Goal: Find specific page/section: Find specific page/section

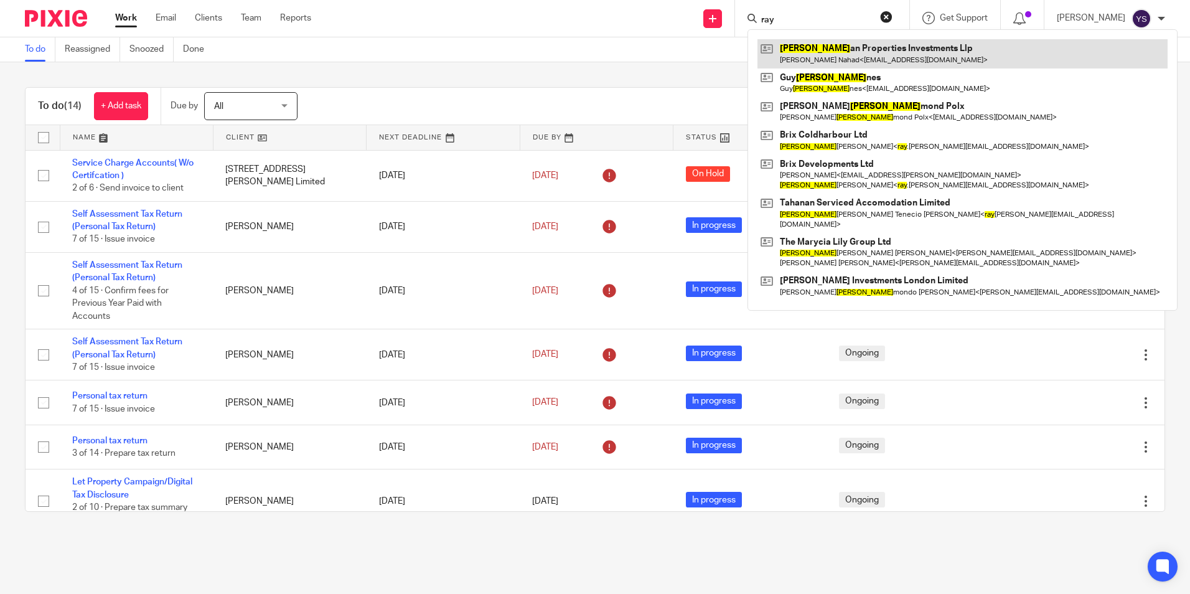
type input "ray"
click at [843, 43] on link at bounding box center [962, 53] width 410 height 29
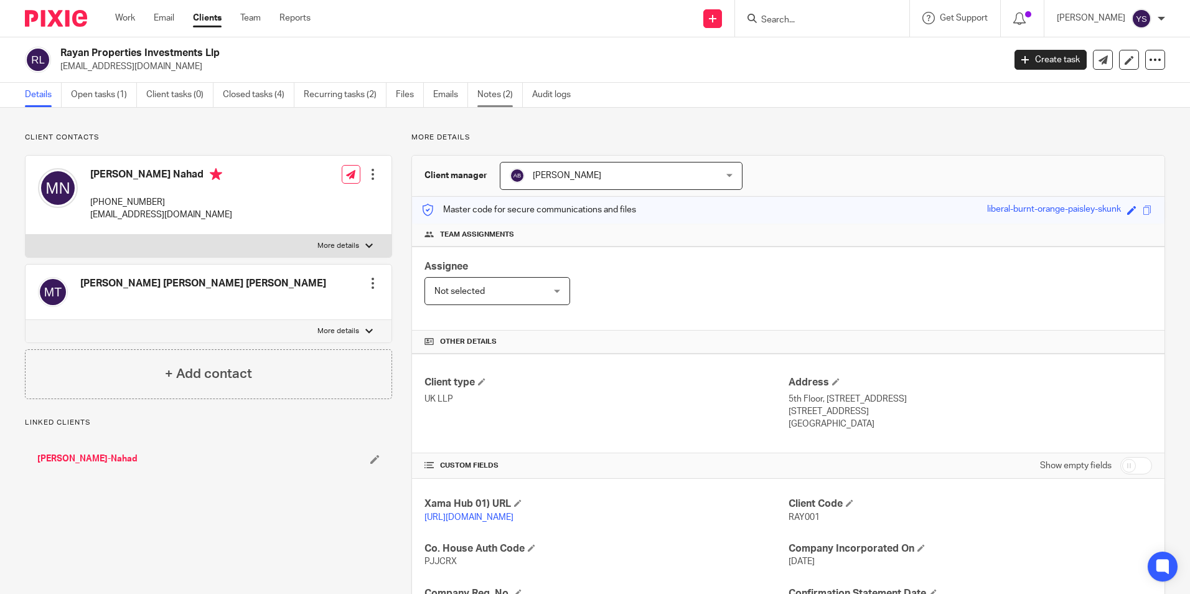
click at [515, 102] on link "Notes (2)" at bounding box center [499, 95] width 45 height 24
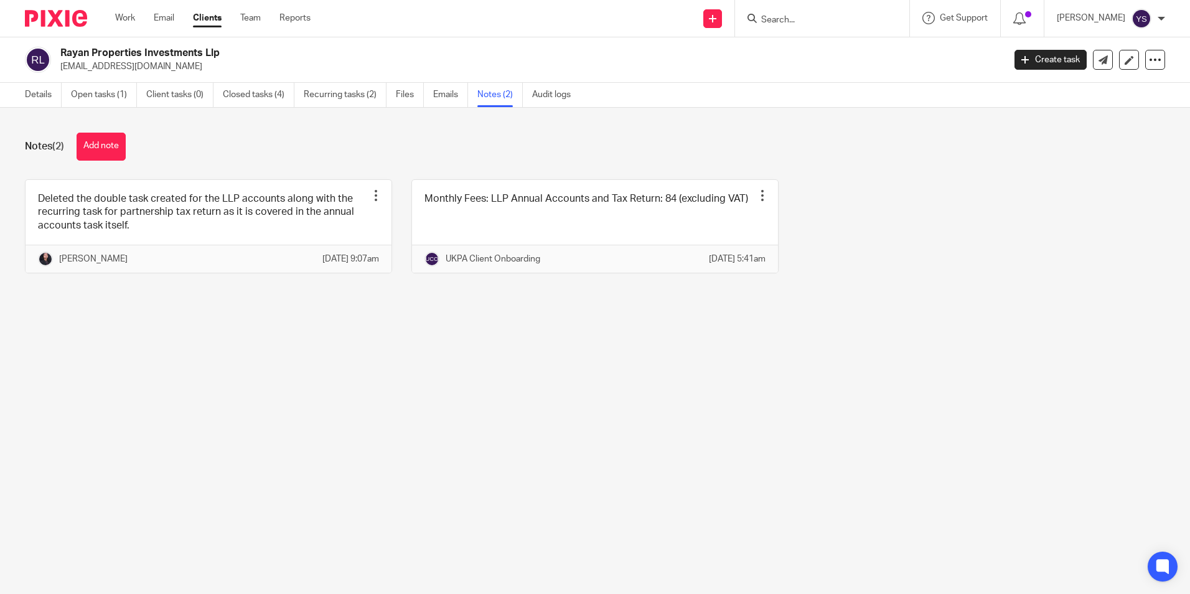
drag, startPoint x: 850, startPoint y: 394, endPoint x: 891, endPoint y: 256, distance: 144.1
click at [852, 394] on main "Rayan Properties Investments Llp [EMAIL_ADDRESS][DOMAIN_NAME] Create task Updat…" at bounding box center [595, 297] width 1190 height 594
click at [833, 29] on div at bounding box center [822, 18] width 174 height 37
click at [819, 18] on input "Search" at bounding box center [816, 20] width 112 height 11
type input "ipek"
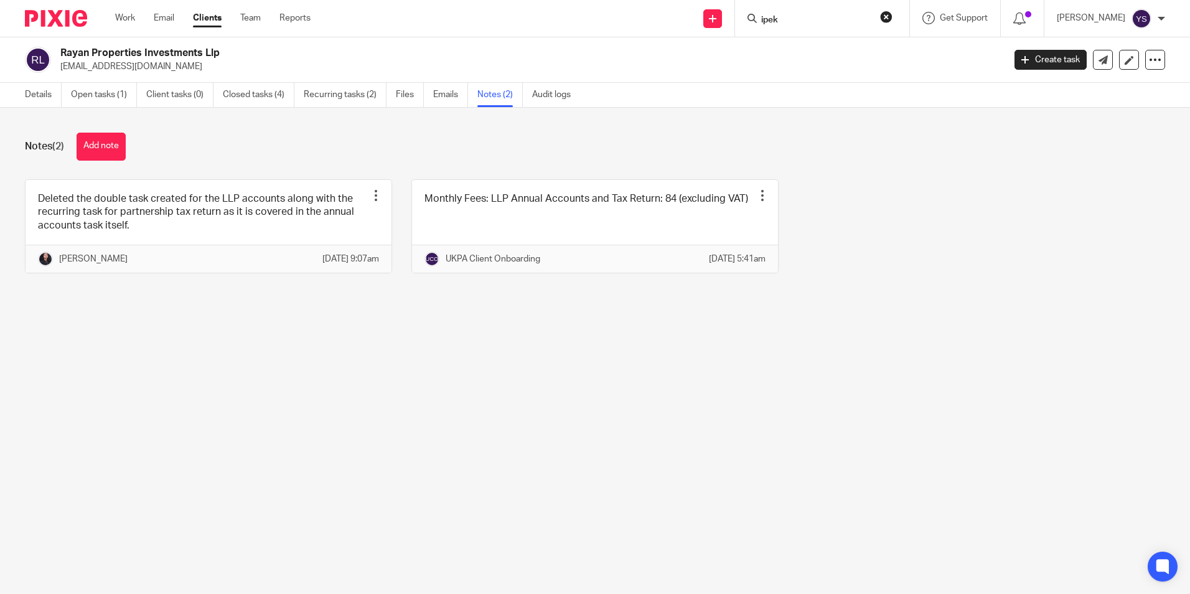
click button "submit" at bounding box center [0, 0] width 0 height 0
click at [836, 73] on div "Ipek Ustun Ipek Ustun < ipek [EMAIL_ADDRESS][DOMAIN_NAME] >" at bounding box center [858, 53] width 222 height 49
click at [843, 58] on link at bounding box center [858, 53] width 202 height 29
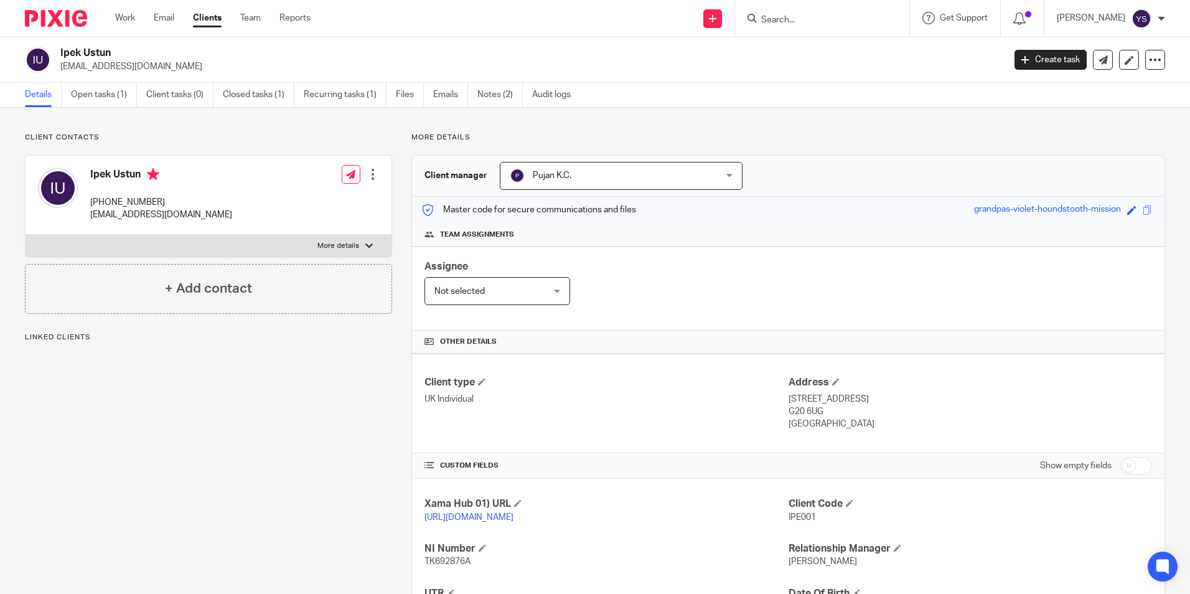
scroll to position [165, 0]
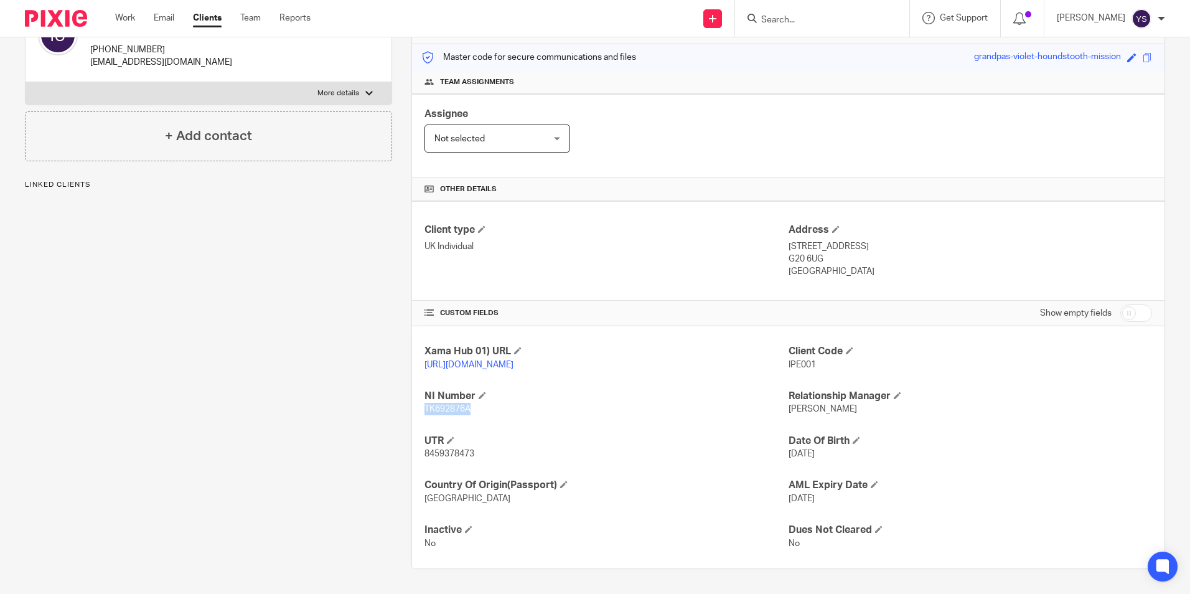
drag, startPoint x: 470, startPoint y: 406, endPoint x: 412, endPoint y: 405, distance: 58.5
click at [412, 405] on div "Xama Hub 01) URL https://platform.xamatech.com/portal/crm/clients/d71cc3b0-3b7e…" at bounding box center [788, 447] width 752 height 242
